Goal: Task Accomplishment & Management: Use online tool/utility

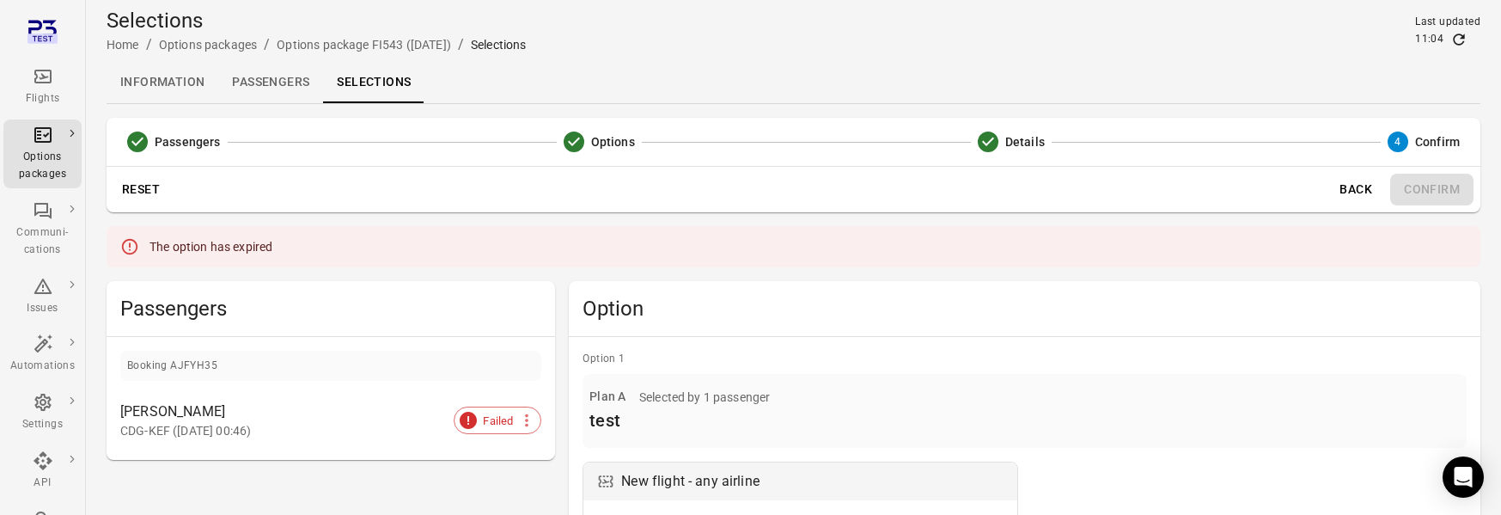
scroll to position [40, 0]
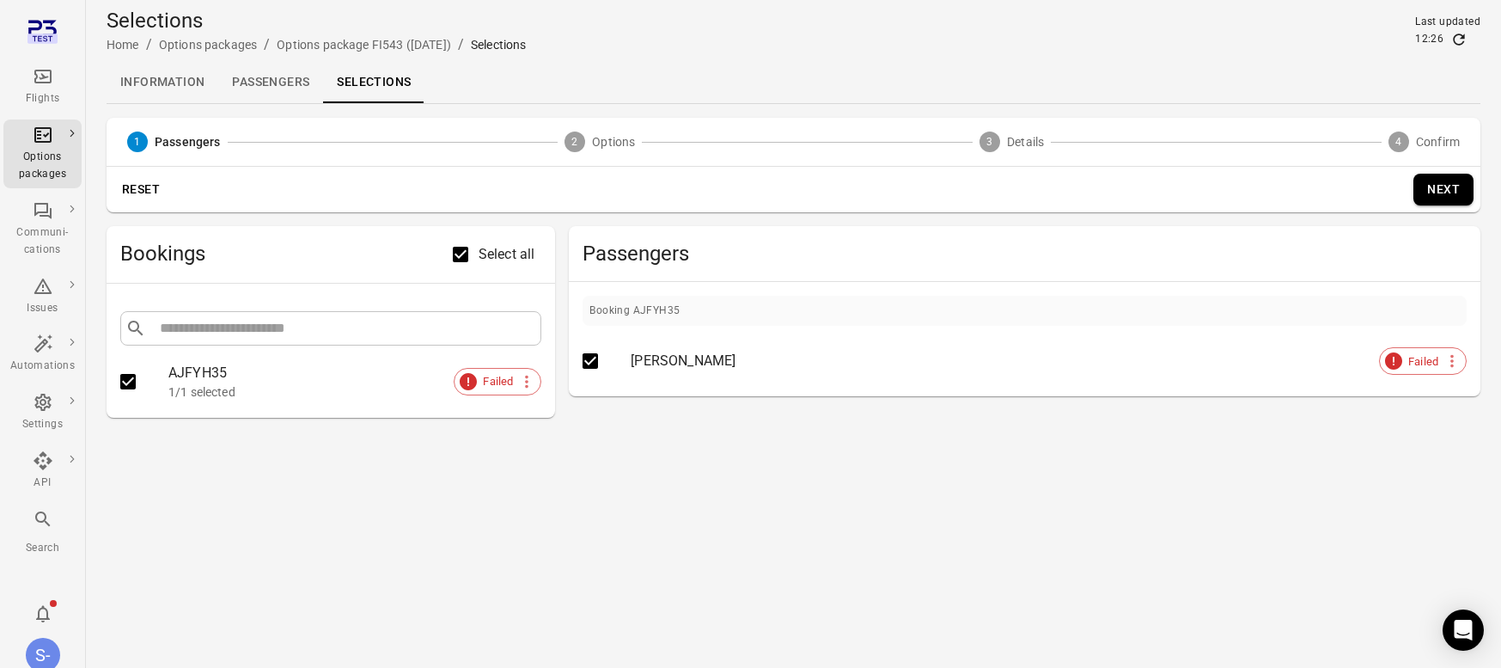
click at [673, 363] on div "[PERSON_NAME]" at bounding box center [1028, 361] width 795 height 21
click at [695, 362] on div "[PERSON_NAME]" at bounding box center [1028, 361] width 795 height 21
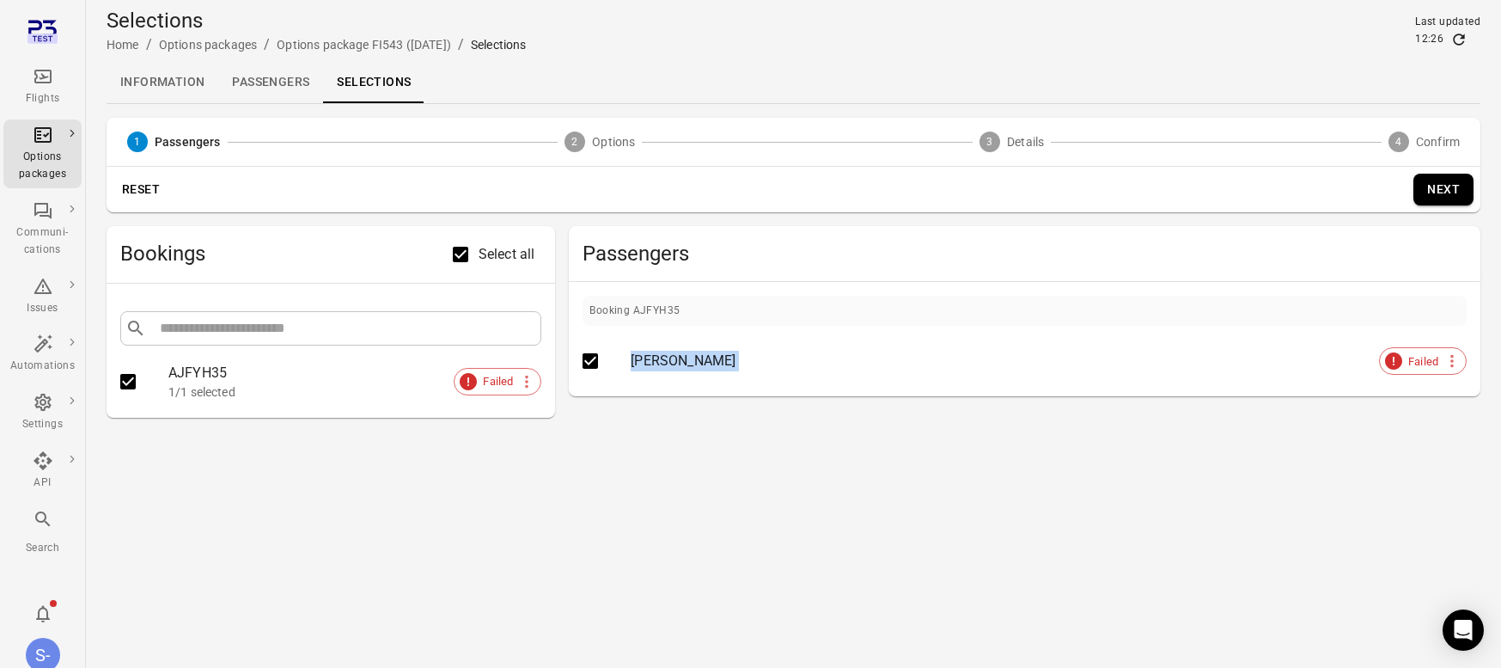
click at [695, 362] on div "[PERSON_NAME]" at bounding box center [1028, 361] width 795 height 21
click at [692, 362] on div "[PERSON_NAME]" at bounding box center [1028, 361] width 795 height 21
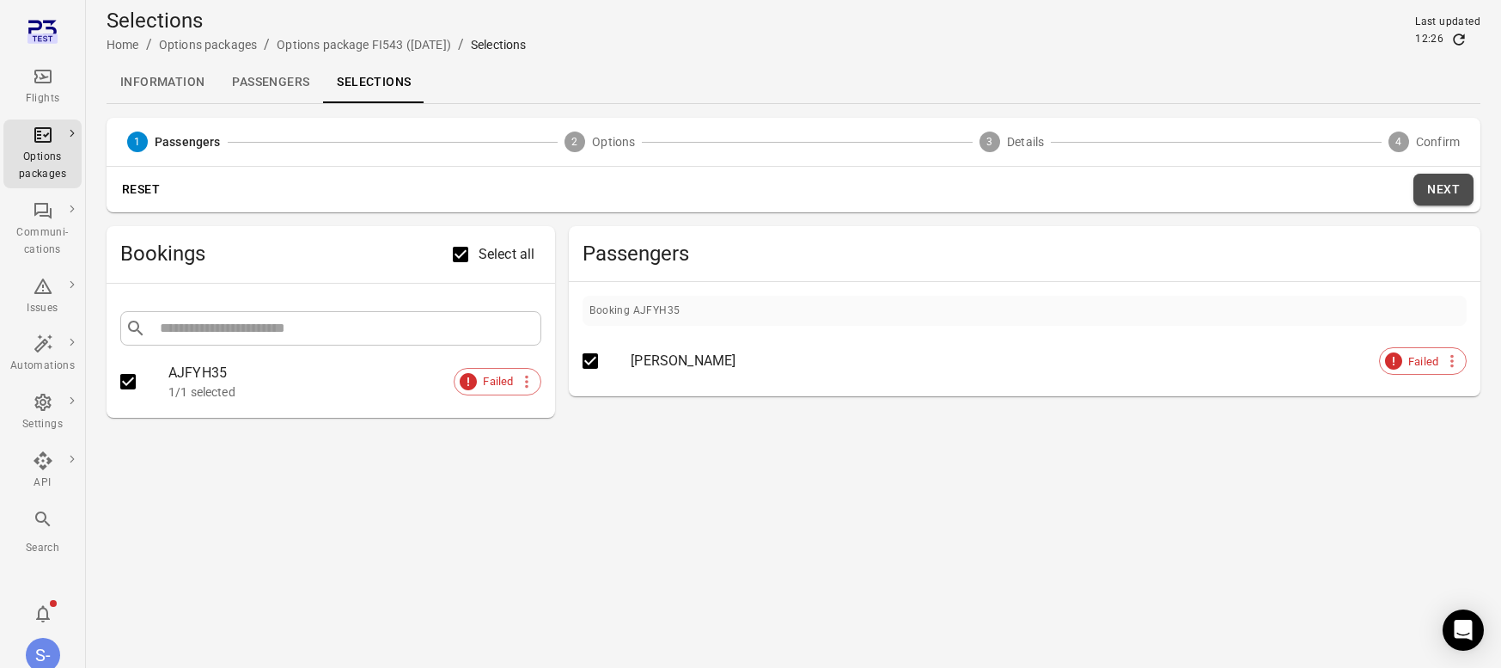
click at [1442, 198] on button "Next" at bounding box center [1443, 190] width 60 height 32
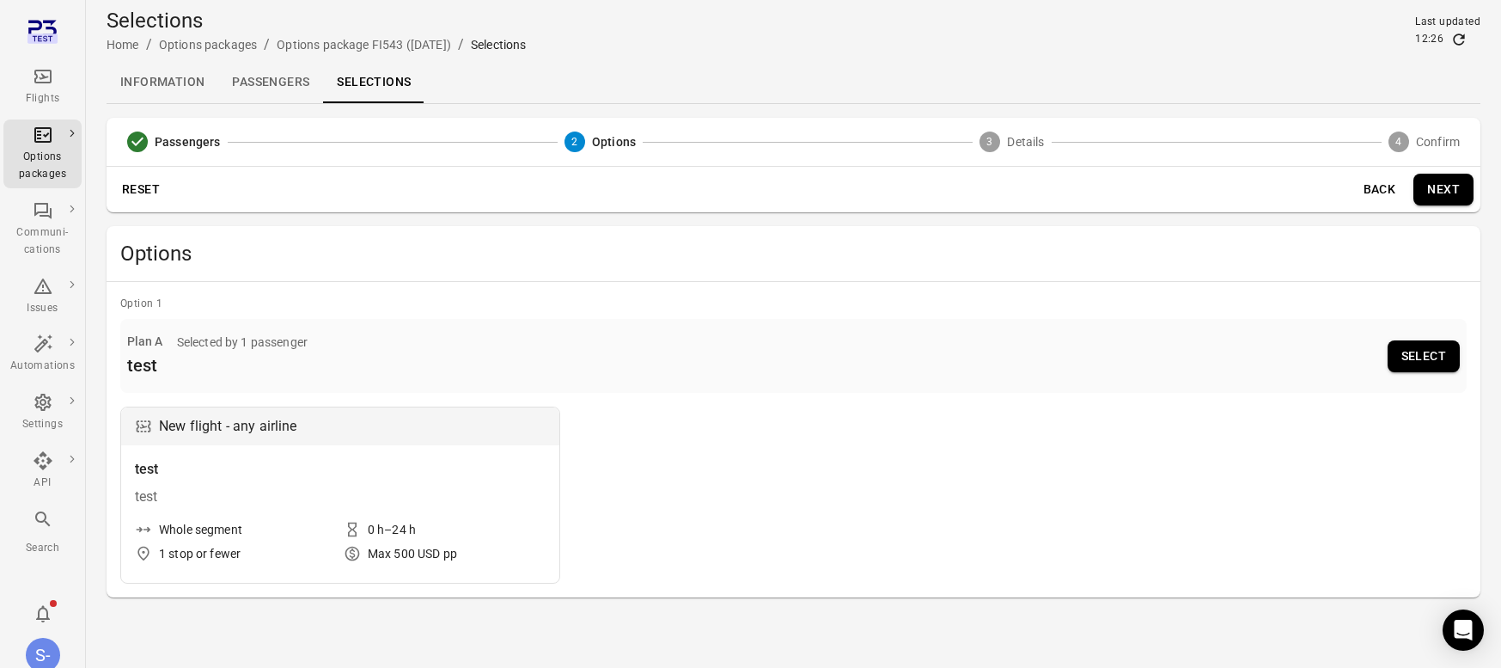
click at [1420, 355] on button "Select" at bounding box center [1424, 356] width 72 height 32
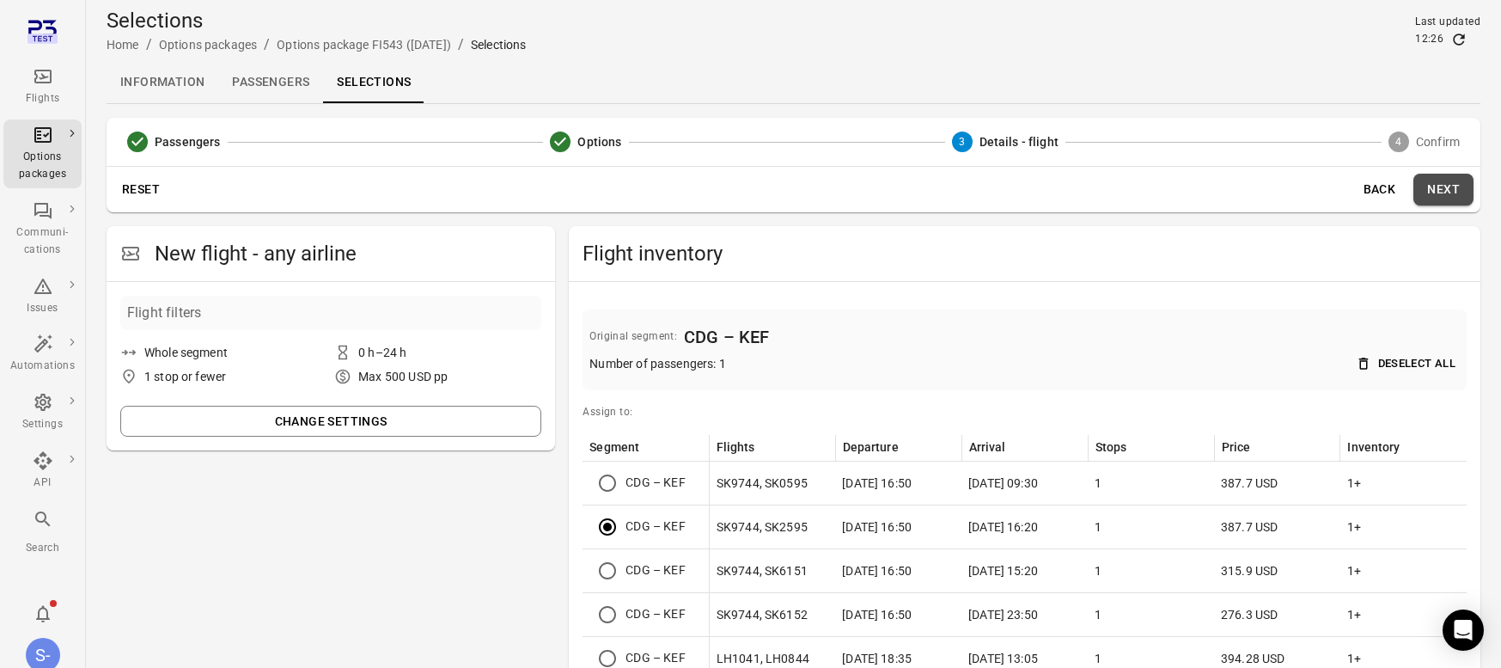
click at [1434, 191] on button "Next" at bounding box center [1443, 190] width 60 height 32
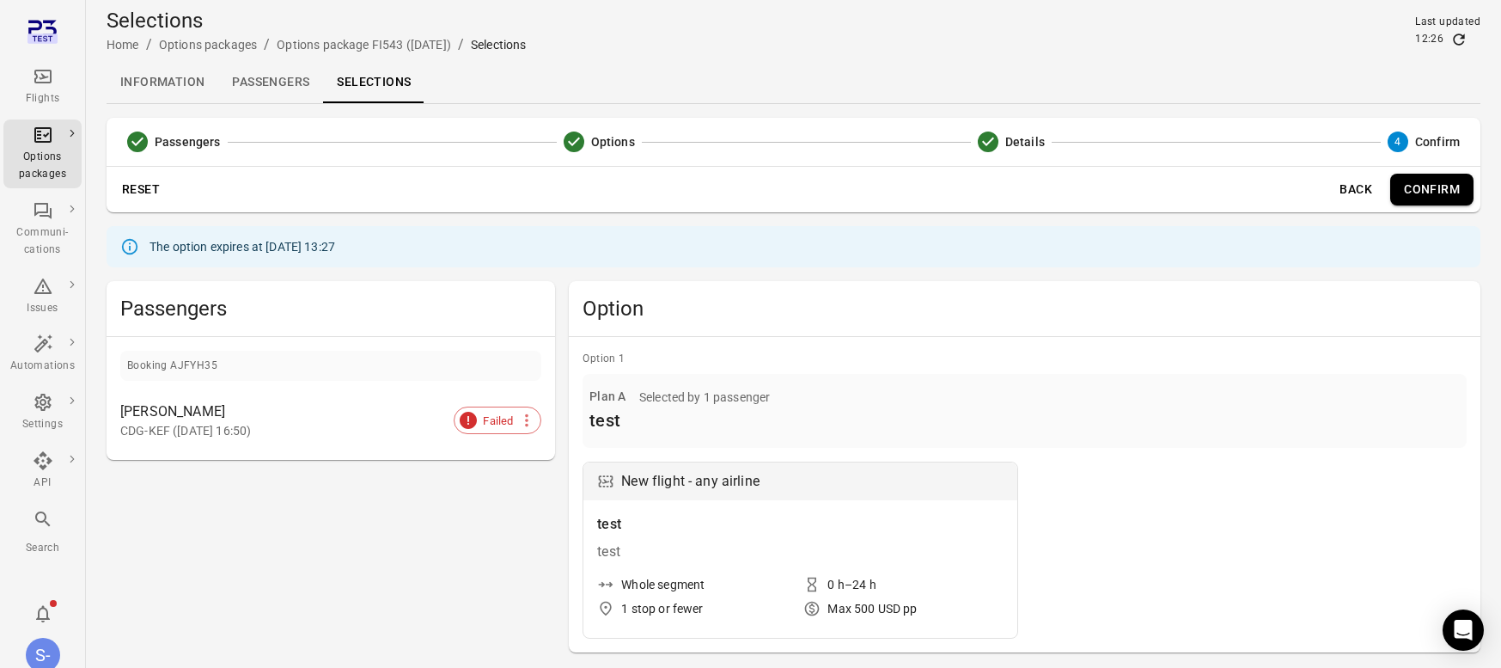
click at [176, 91] on link "Information" at bounding box center [163, 82] width 112 height 41
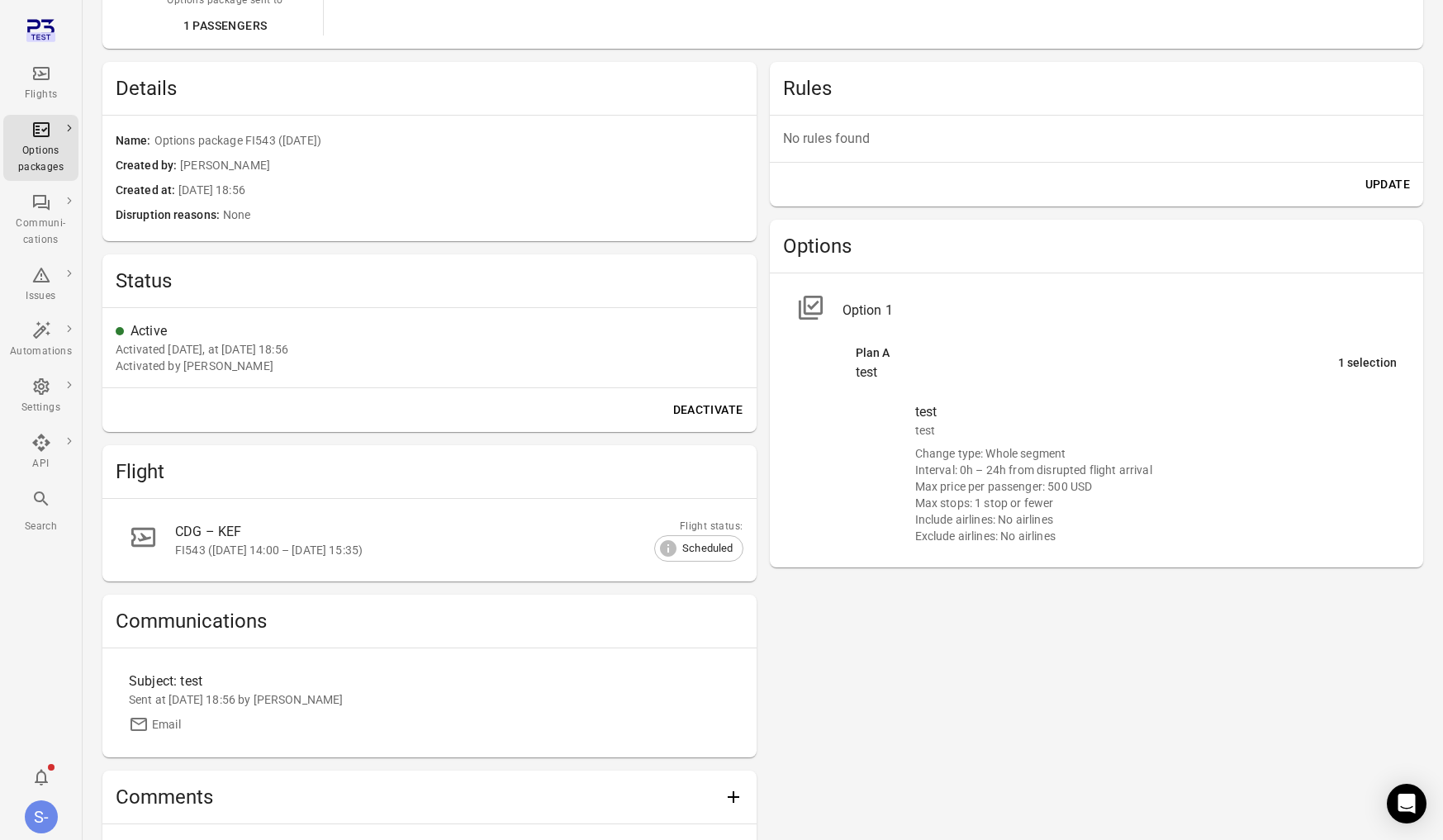
scroll to position [372, 0]
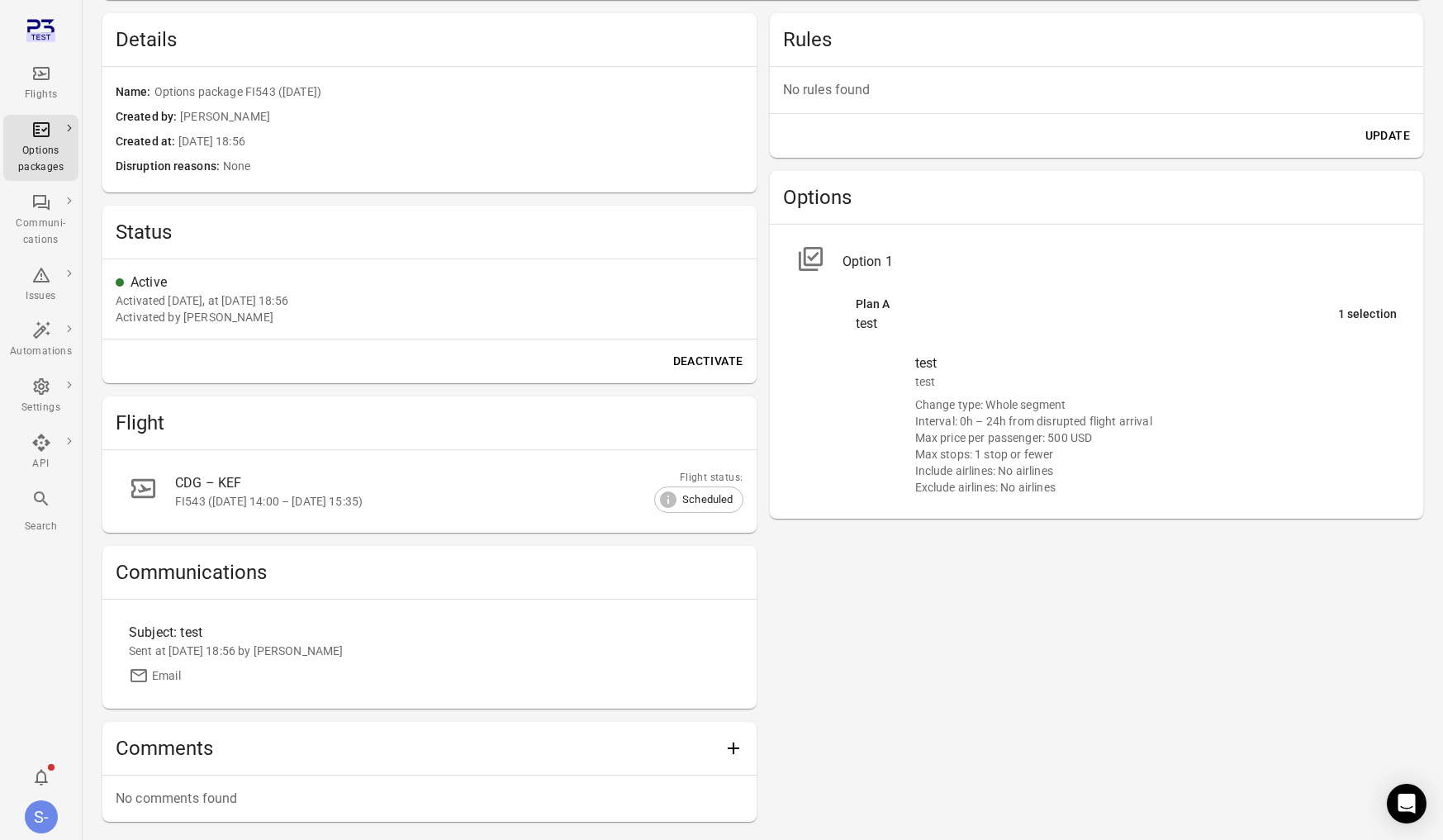
click at [1055, 432] on div "Max price per passenger: 500 USD" at bounding box center [1157, 437] width 483 height 16
click at [1066, 432] on div "Max price per passenger: 500 USD" at bounding box center [1157, 437] width 483 height 16
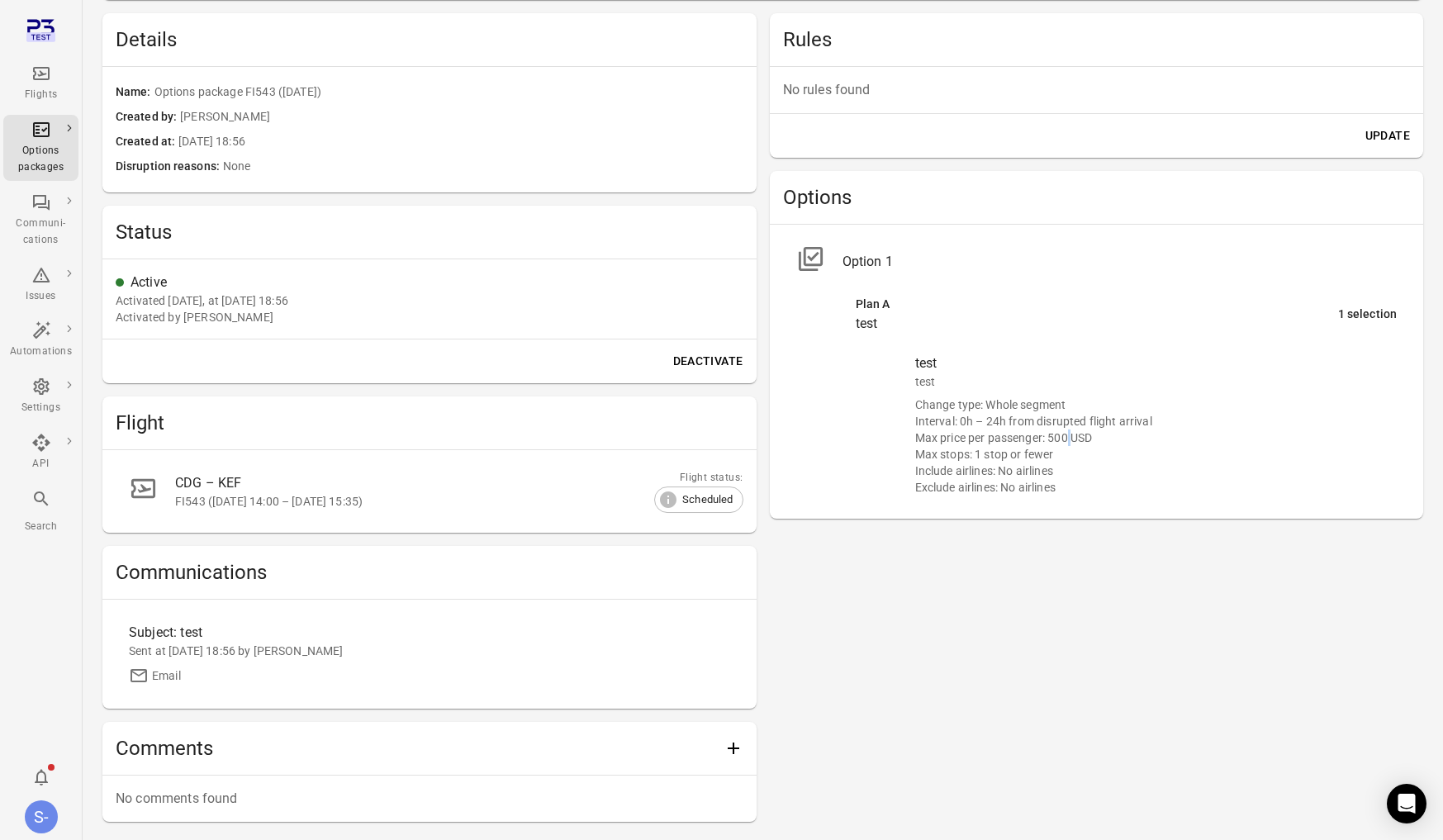
click at [1066, 432] on div "Max price per passenger: 500 USD" at bounding box center [1157, 437] width 483 height 16
click at [963, 494] on li "test test Change type: Whole segment Interval: 0h – 24h from disrupted flight a…" at bounding box center [1156, 424] width 509 height 161
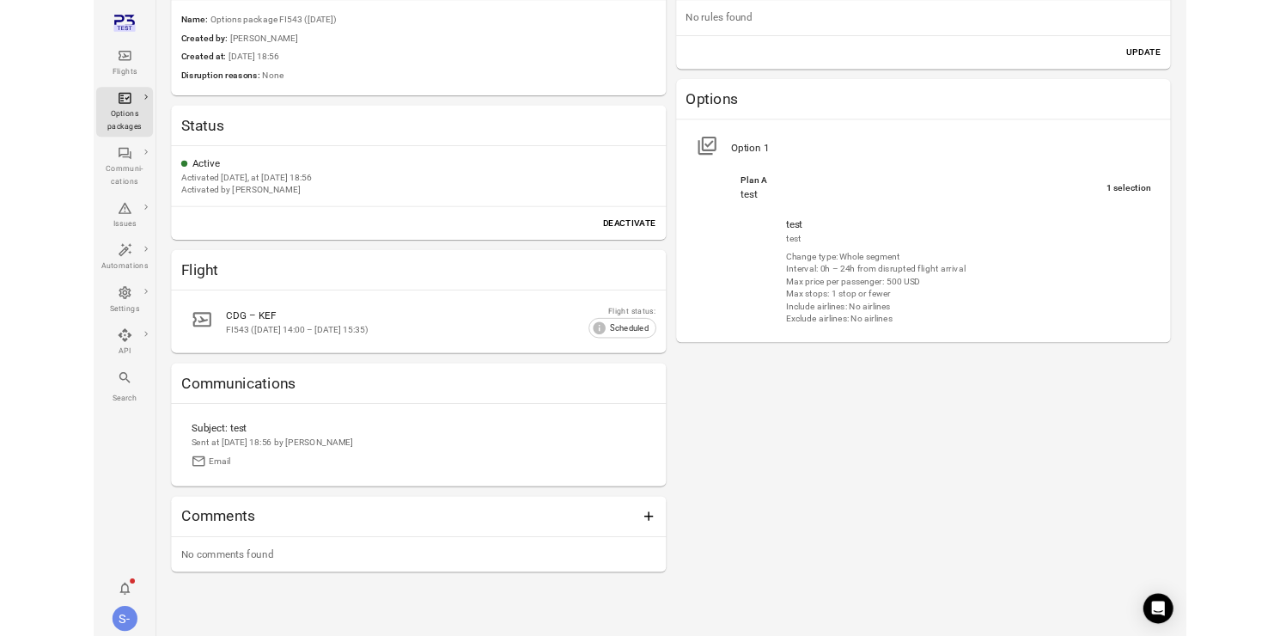
scroll to position [0, 0]
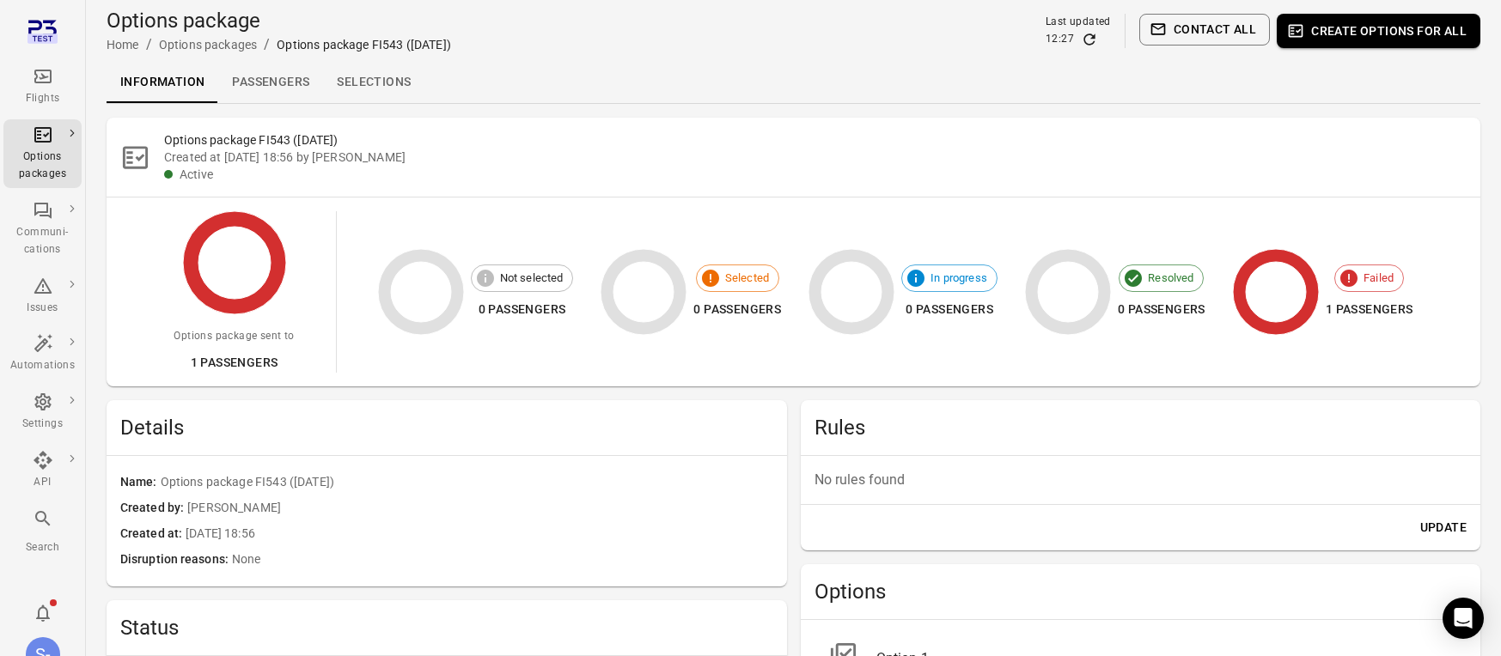
click at [397, 88] on link "Selections" at bounding box center [373, 82] width 101 height 41
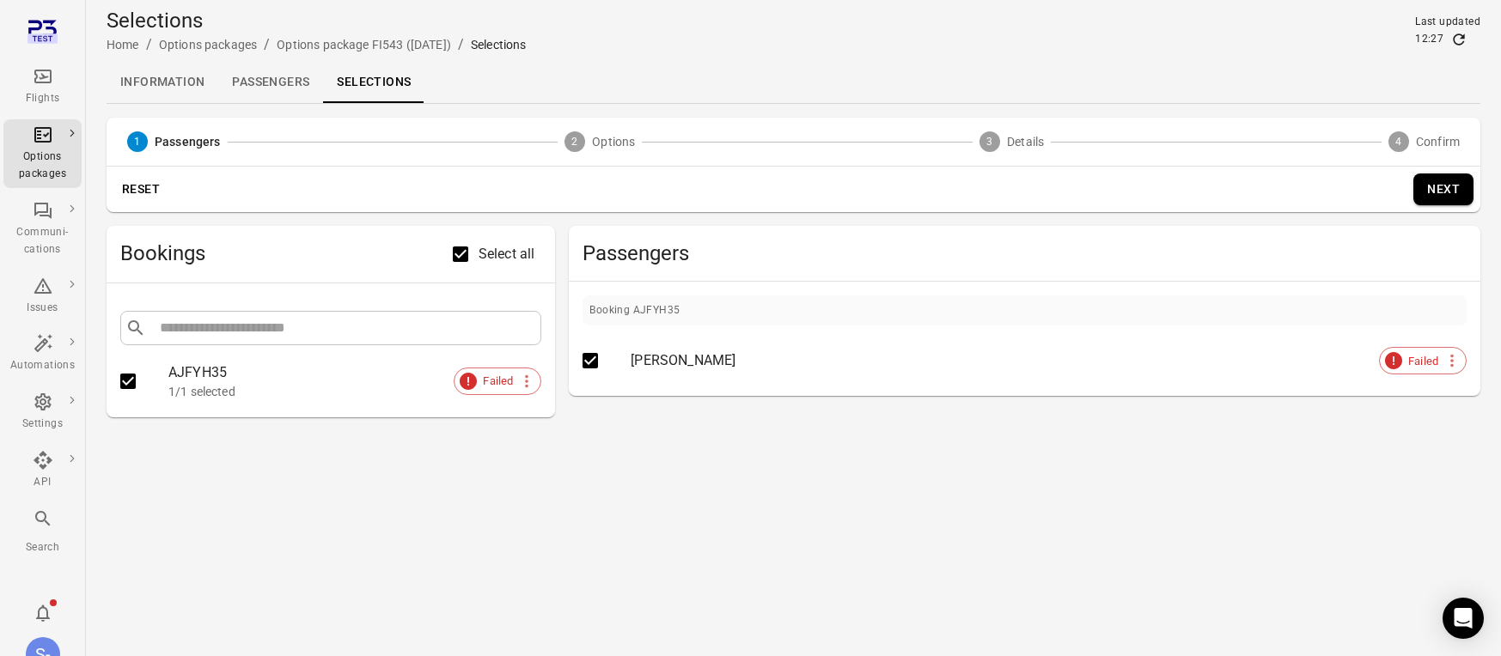
click at [1447, 186] on button "Next" at bounding box center [1443, 190] width 60 height 32
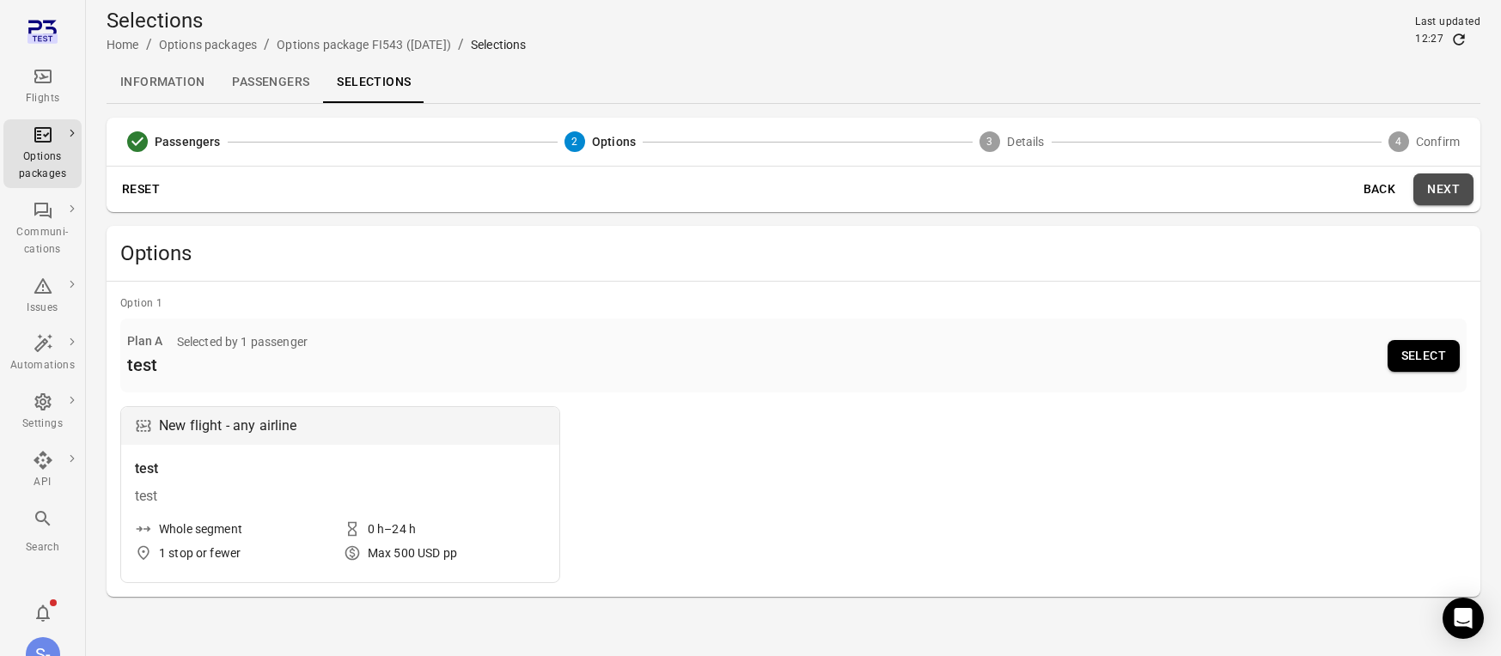
click at [1431, 188] on button "Next" at bounding box center [1443, 190] width 60 height 32
click at [1415, 351] on button "Select" at bounding box center [1424, 356] width 72 height 32
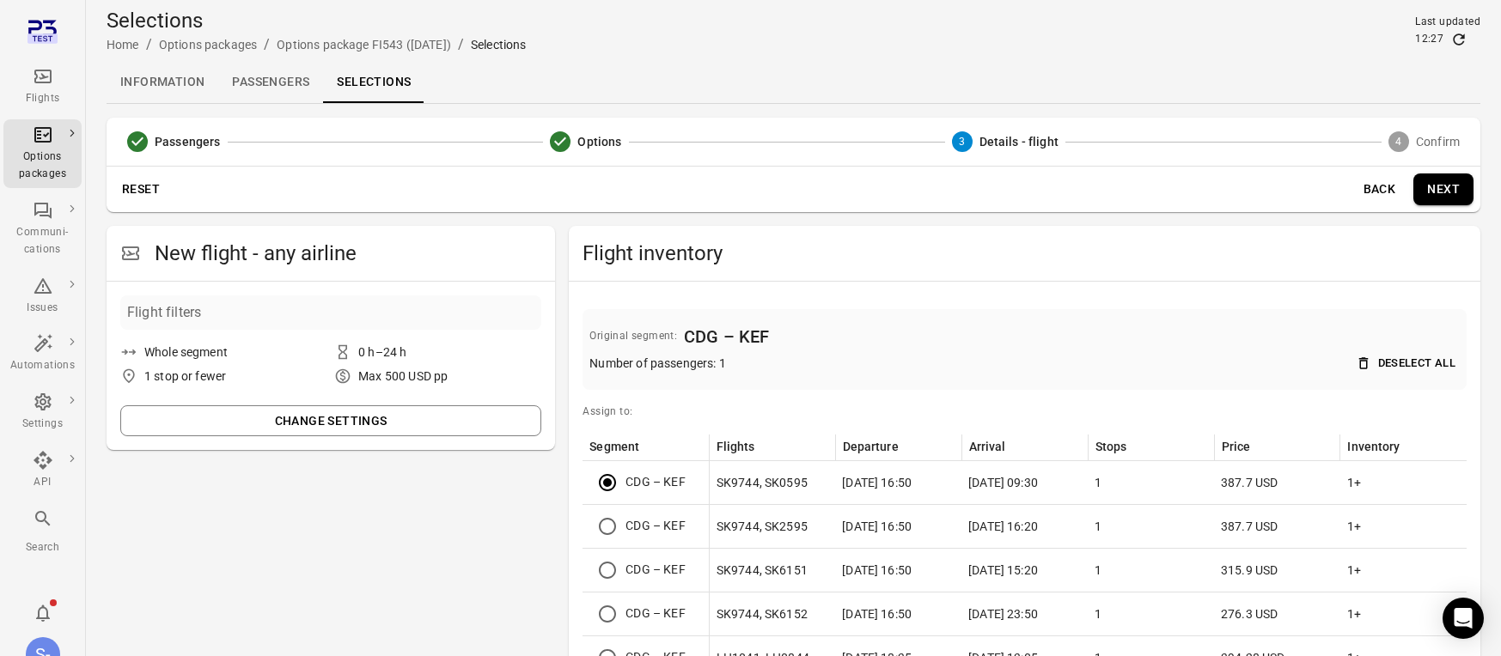
click at [1449, 198] on button "Next" at bounding box center [1443, 190] width 60 height 32
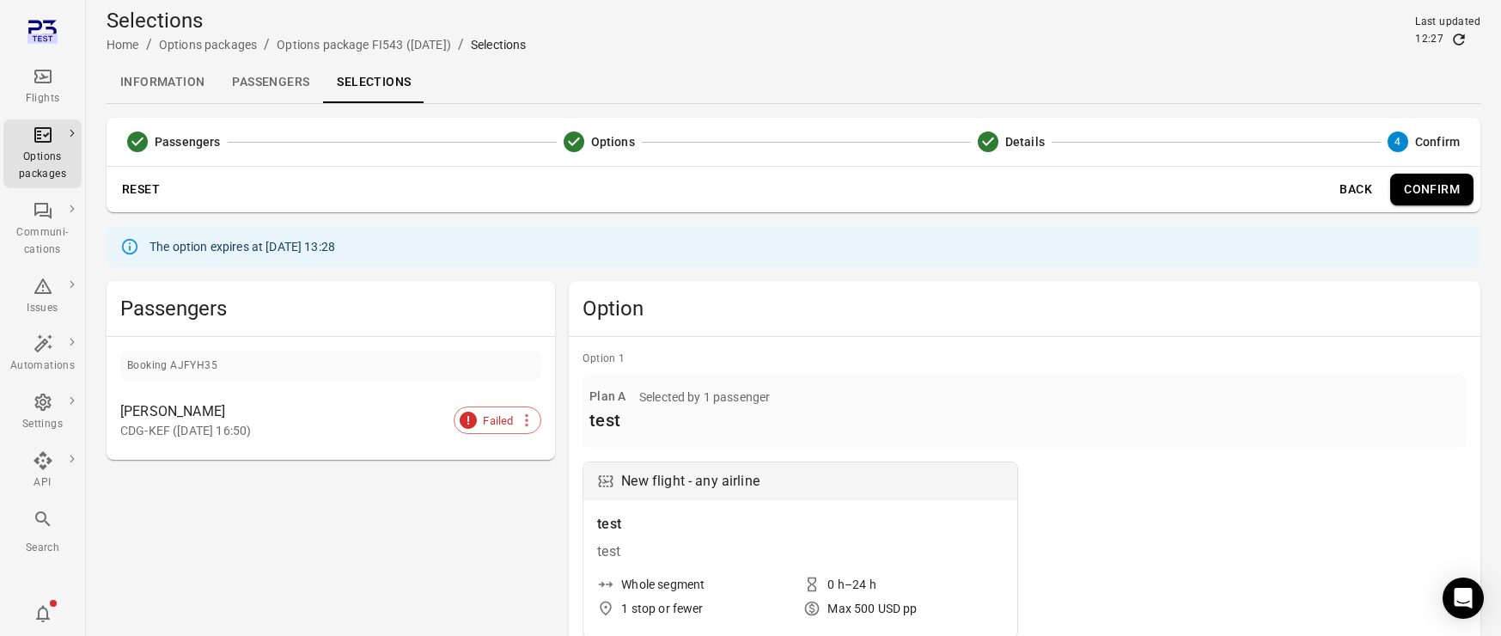
click at [485, 503] on div "Passengers Booking AJFYH35 [PERSON_NAME] CDG-KEF ([DATE] 16:50) Failed" at bounding box center [331, 467] width 448 height 372
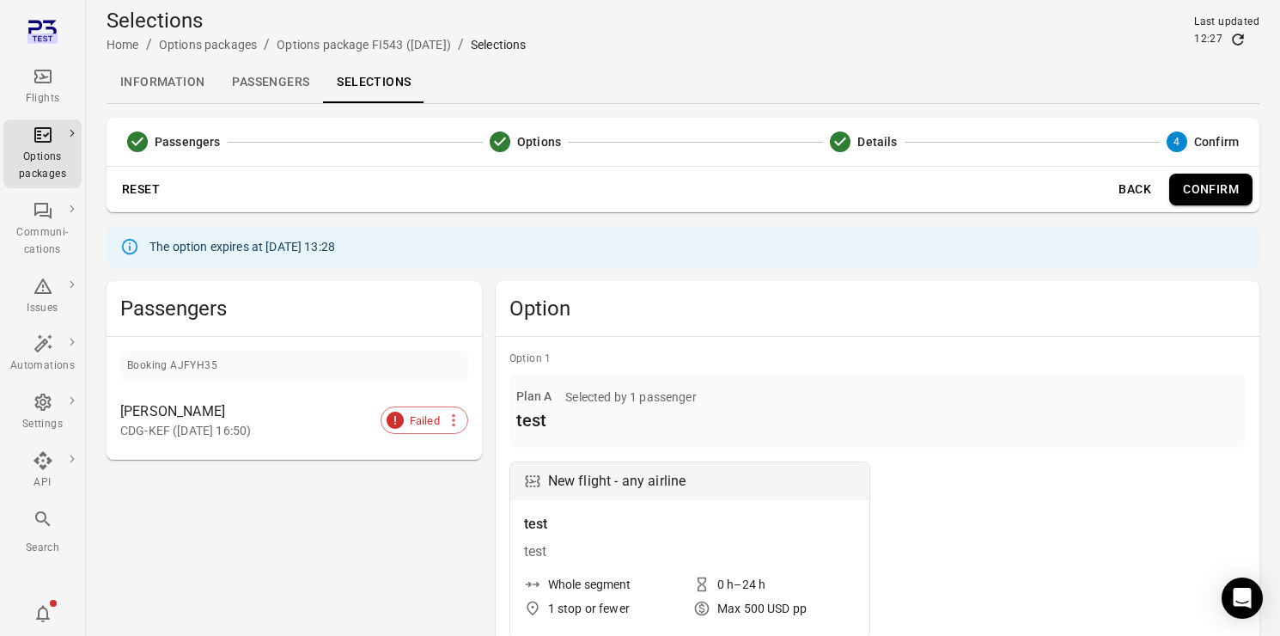
click at [961, 477] on div "New flight - any airline test test Whole segment 0 h–24 h 1 stop or fewer Max 5…" at bounding box center [877, 549] width 736 height 177
